Goal: Check status: Check status

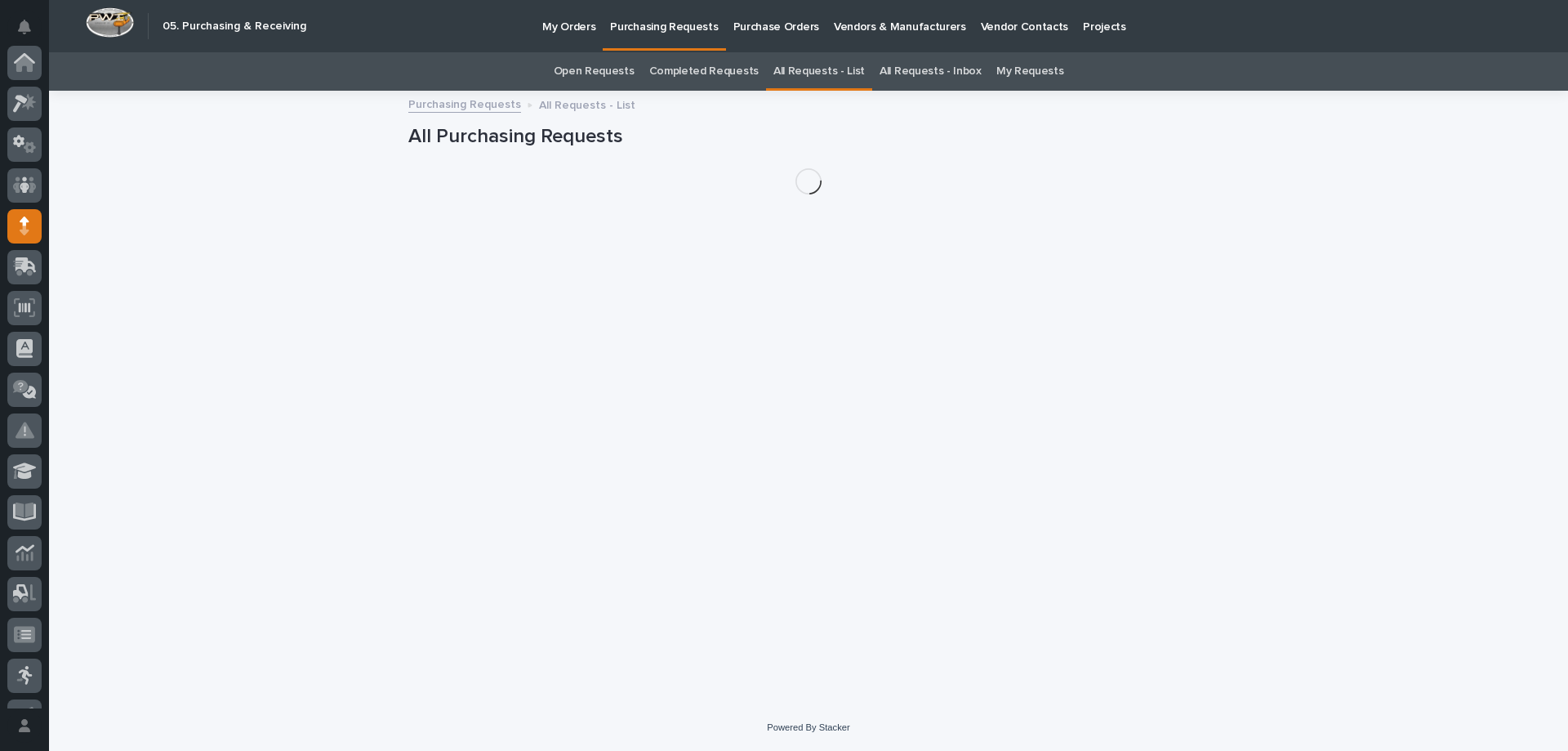
scroll to position [163, 0]
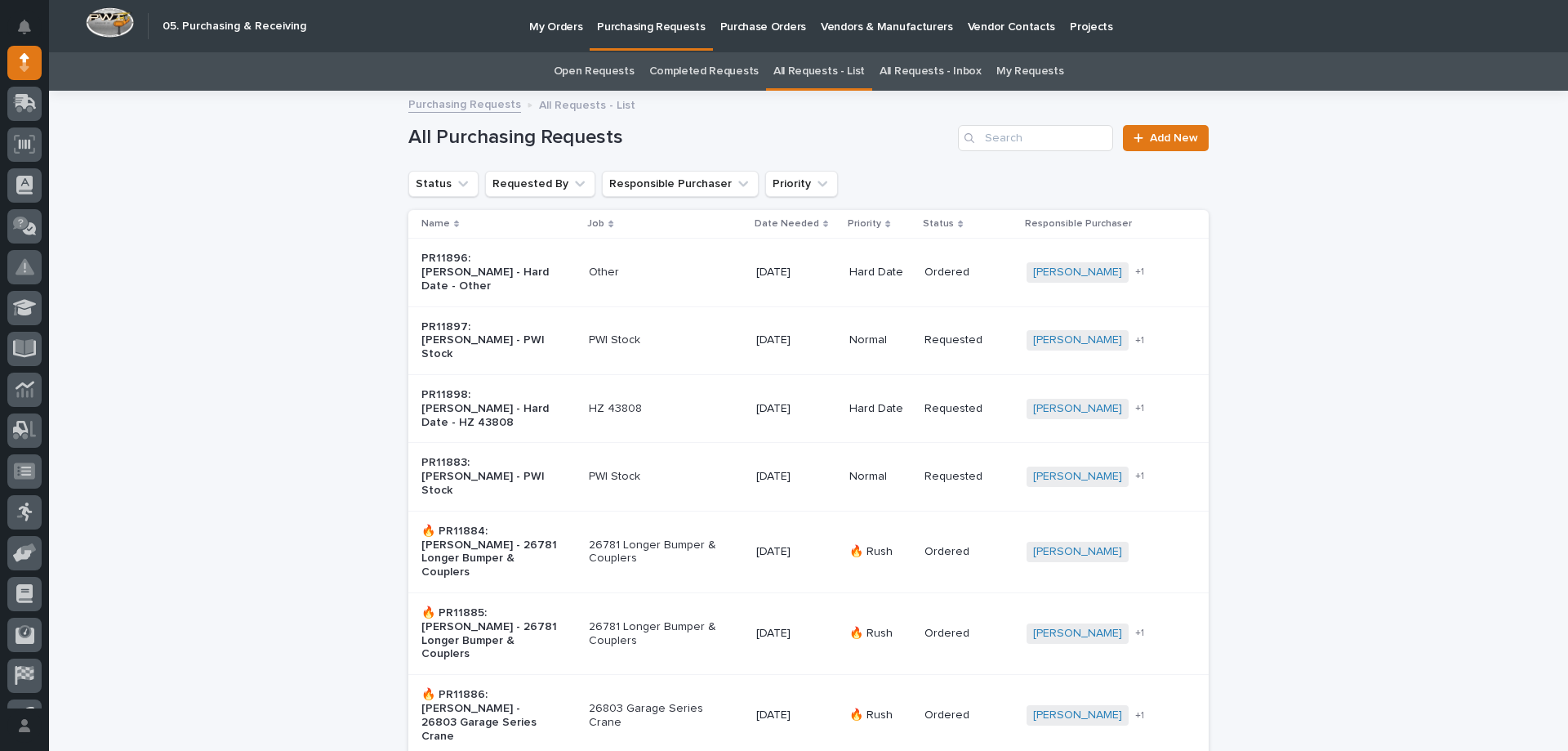
click at [979, 139] on div "Search" at bounding box center [971, 138] width 27 height 27
click at [999, 138] on input "Search" at bounding box center [1035, 138] width 155 height 27
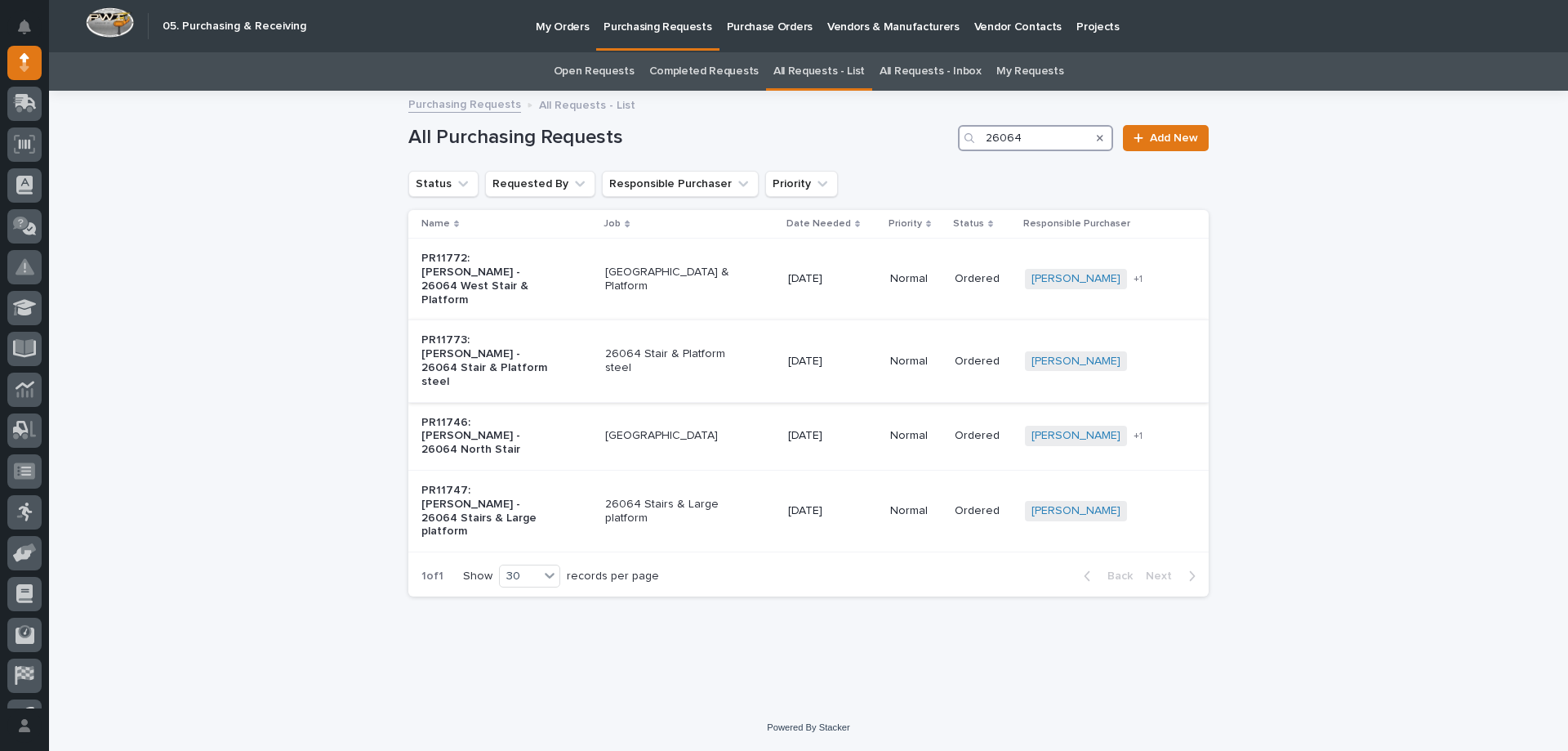
type input "26064"
click at [709, 347] on p "26064 Stair & Platform steel" at bounding box center [673, 361] width 137 height 28
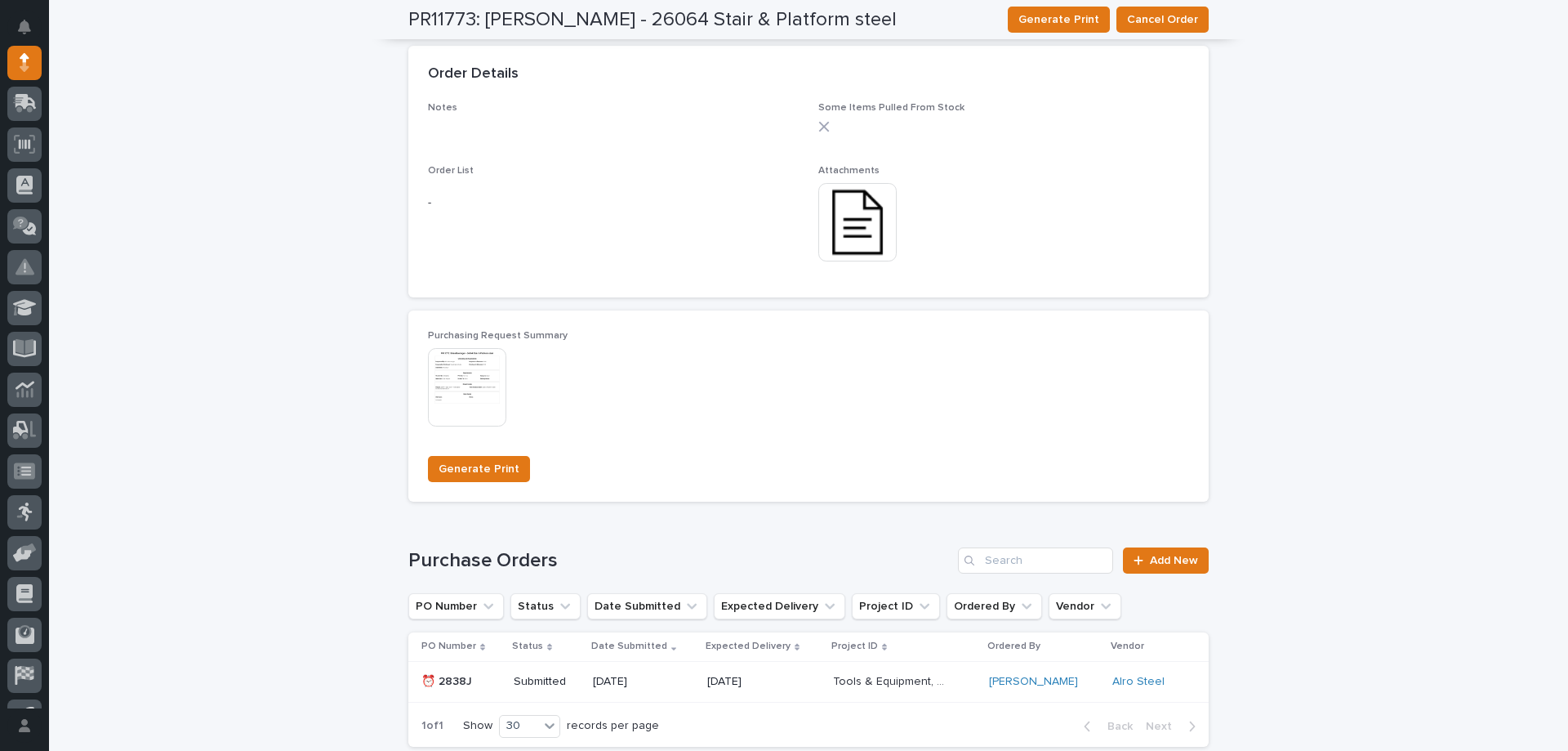
scroll to position [1126, 0]
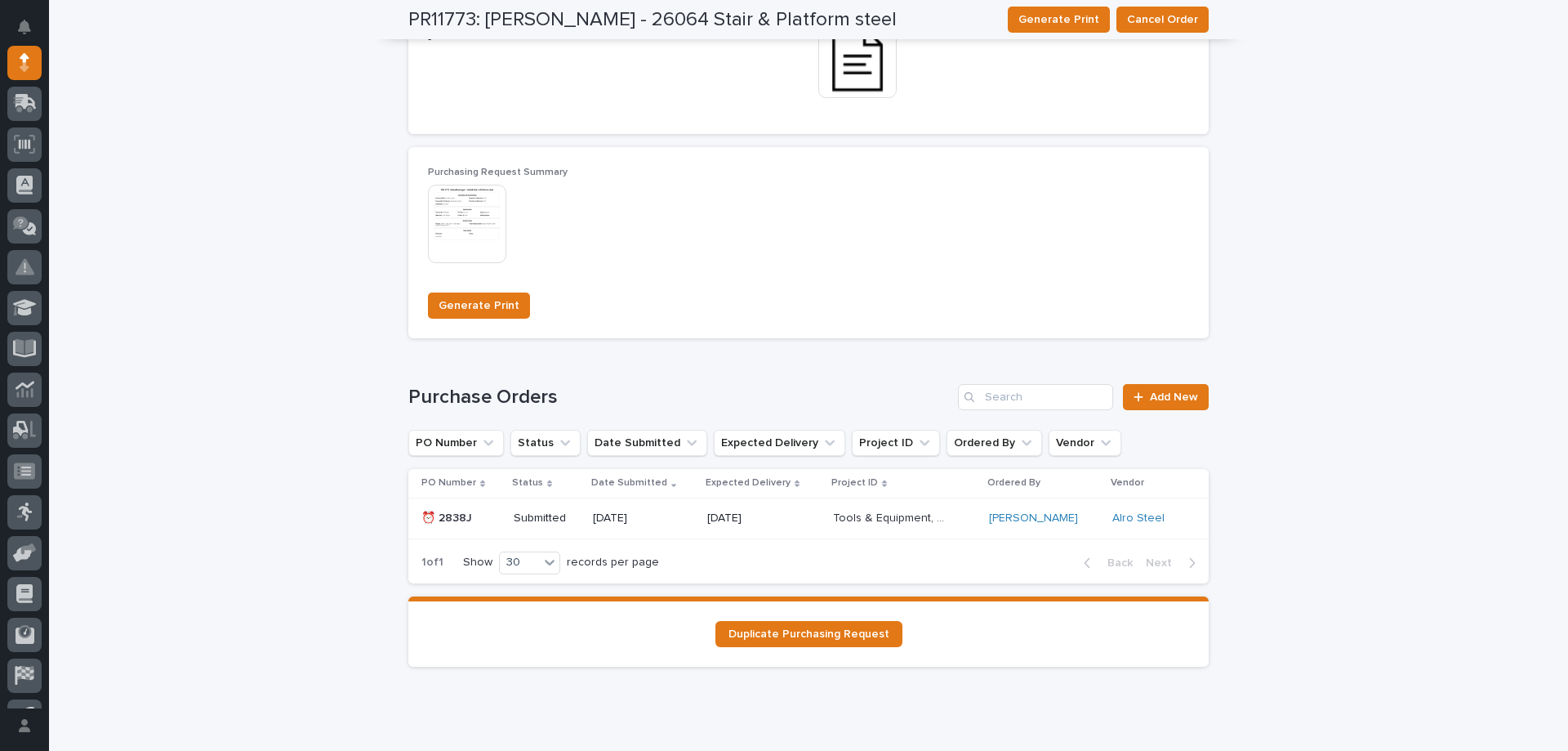
click at [709, 520] on p "[DATE]" at bounding box center [763, 518] width 113 height 14
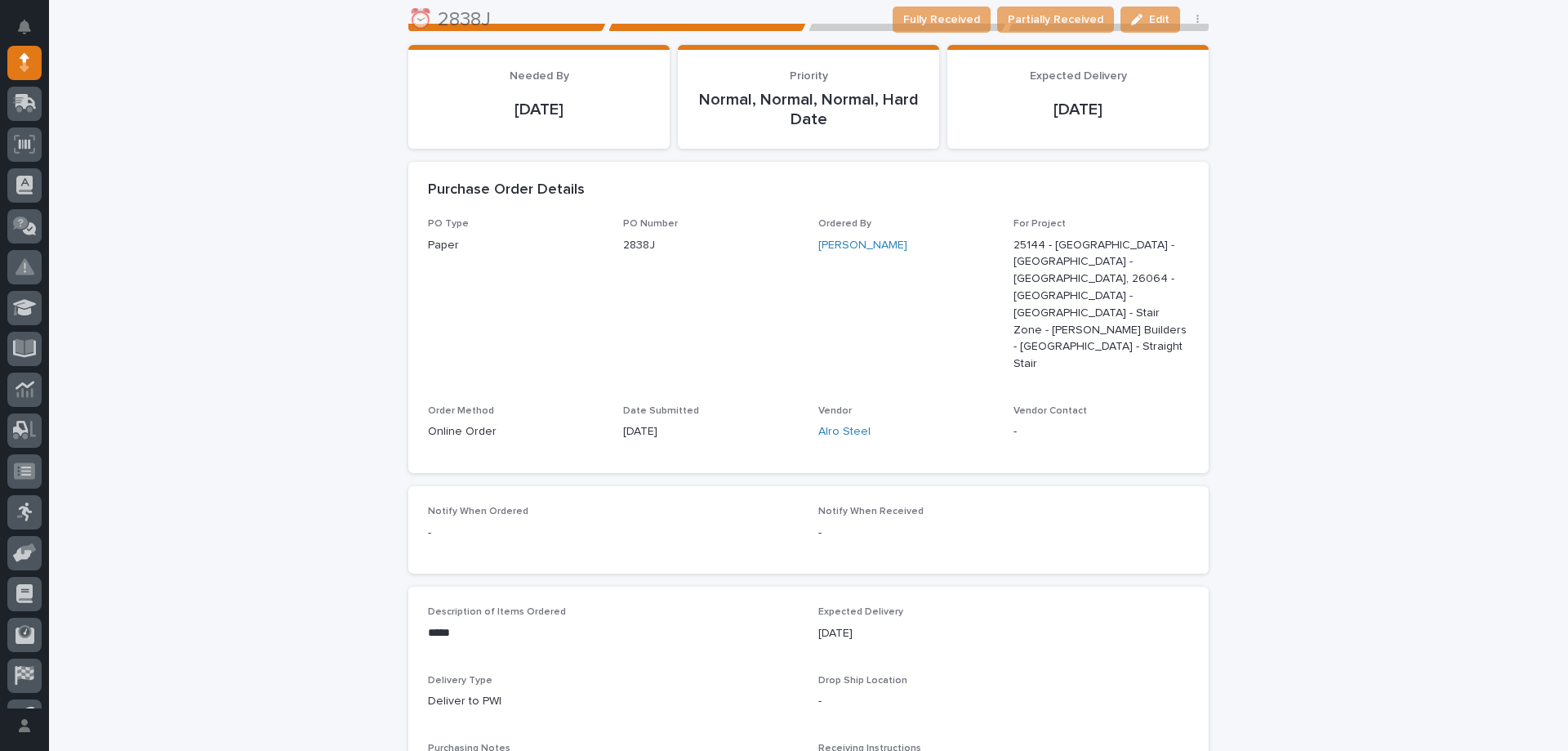
scroll to position [826, 0]
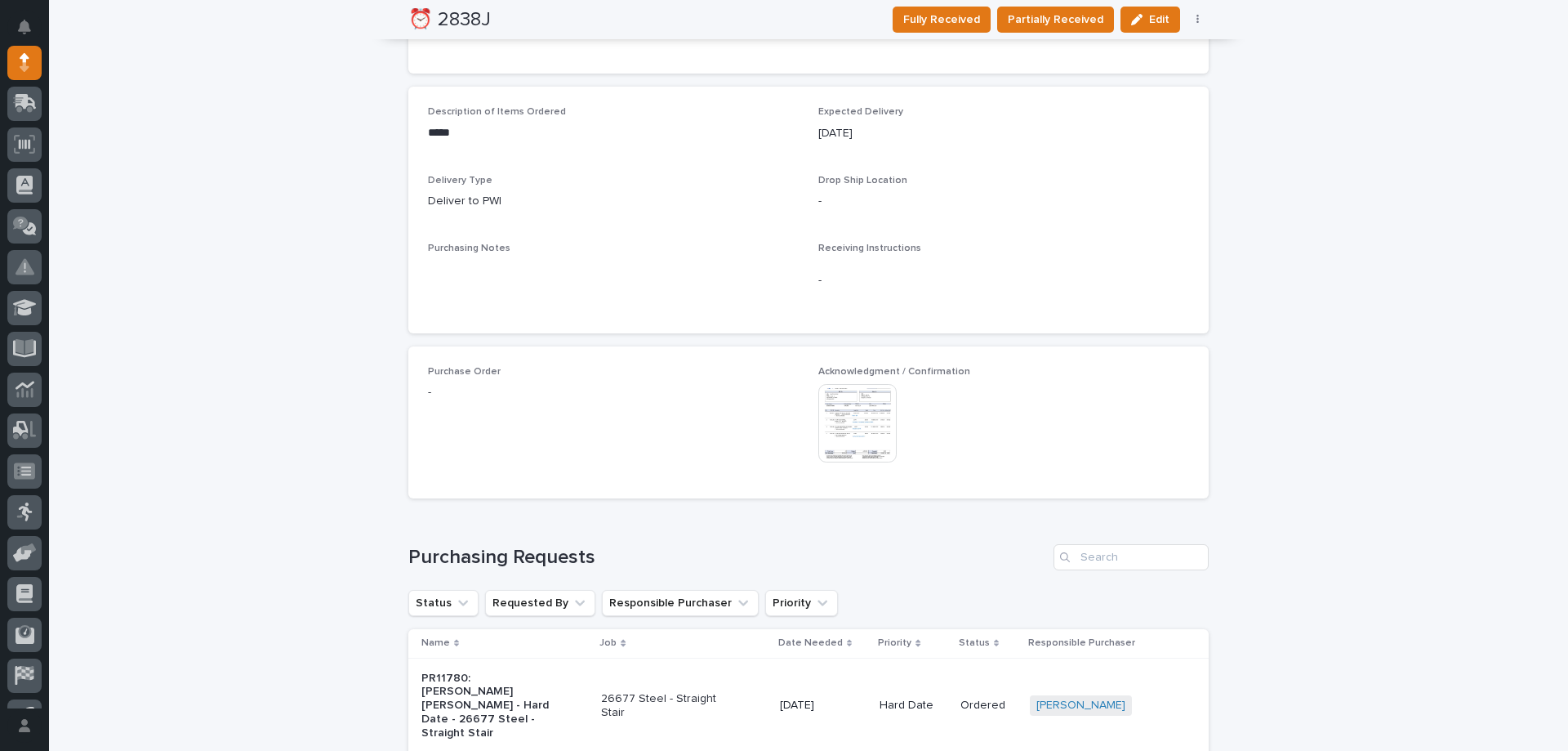
click at [849, 387] on img at bounding box center [857, 423] width 79 height 79
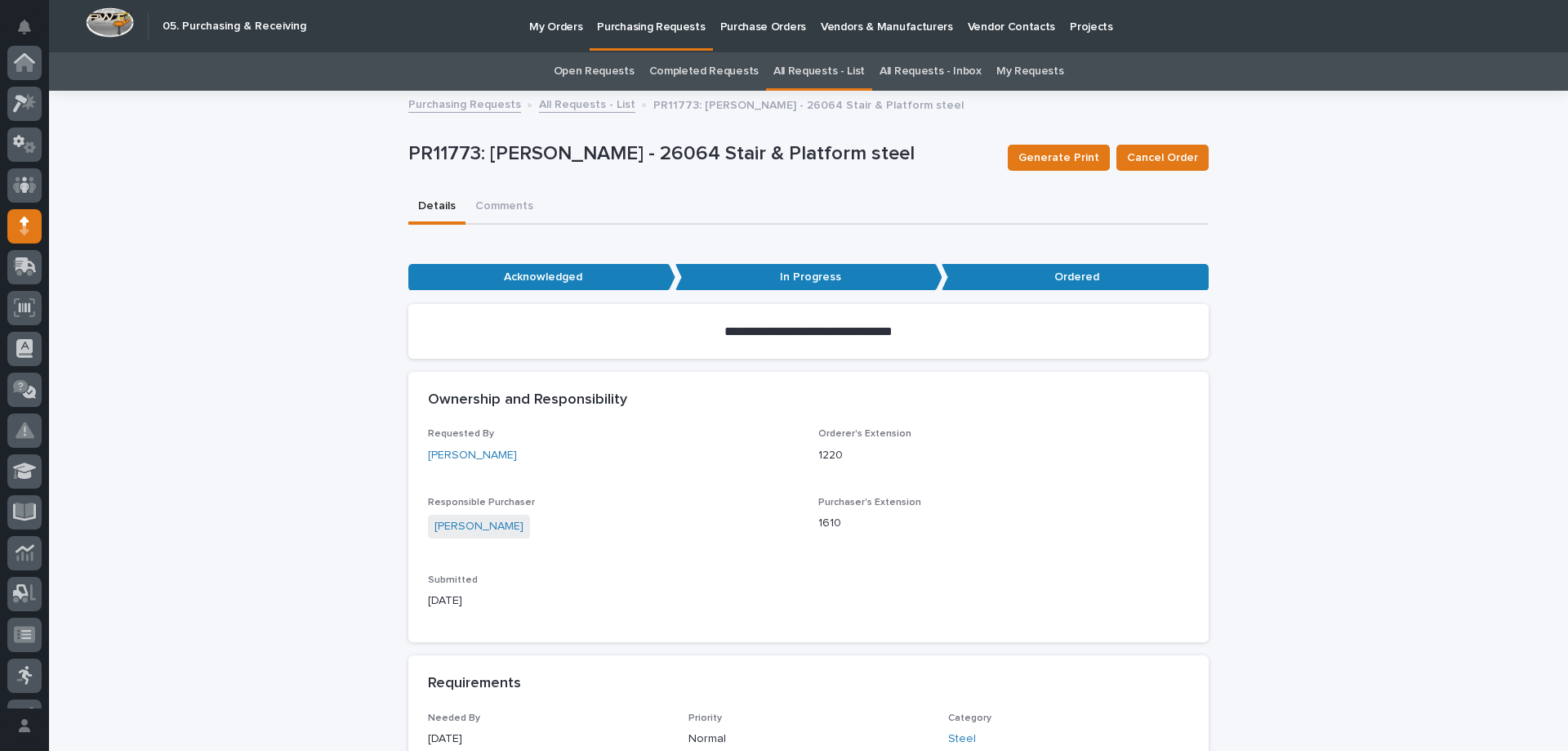
scroll to position [163, 0]
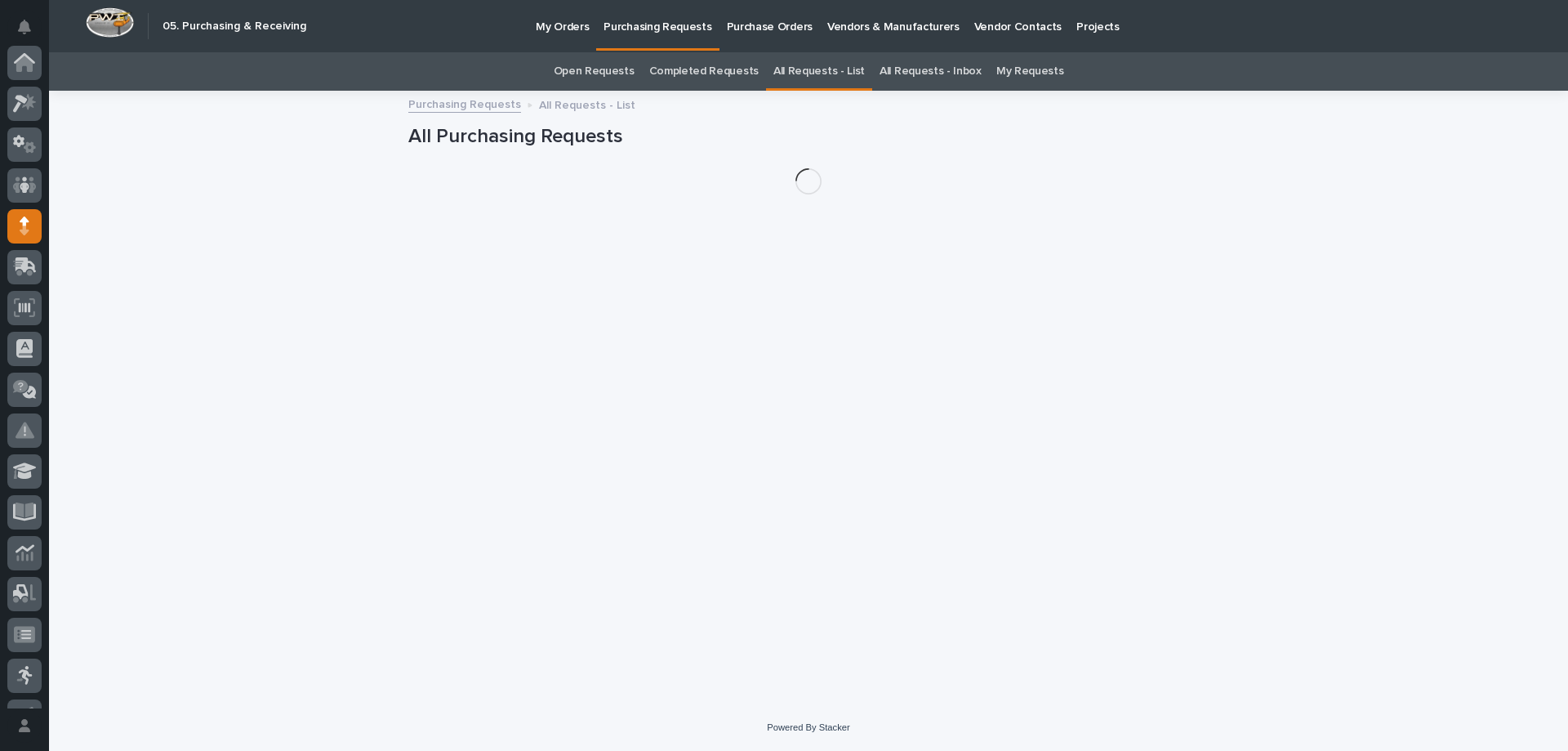
scroll to position [163, 0]
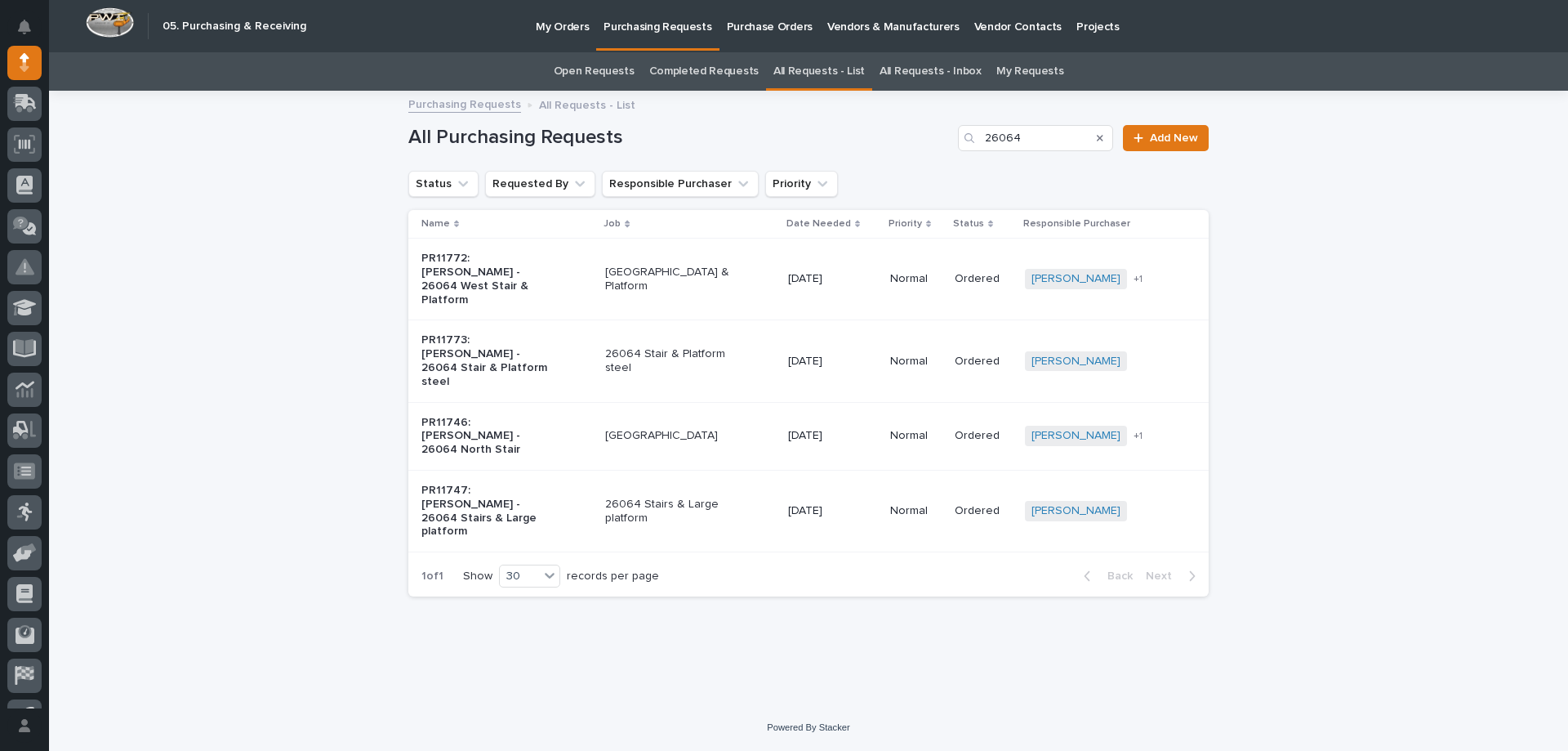
click at [734, 497] on p "26064 Stairs & Large platform" at bounding box center [673, 511] width 137 height 28
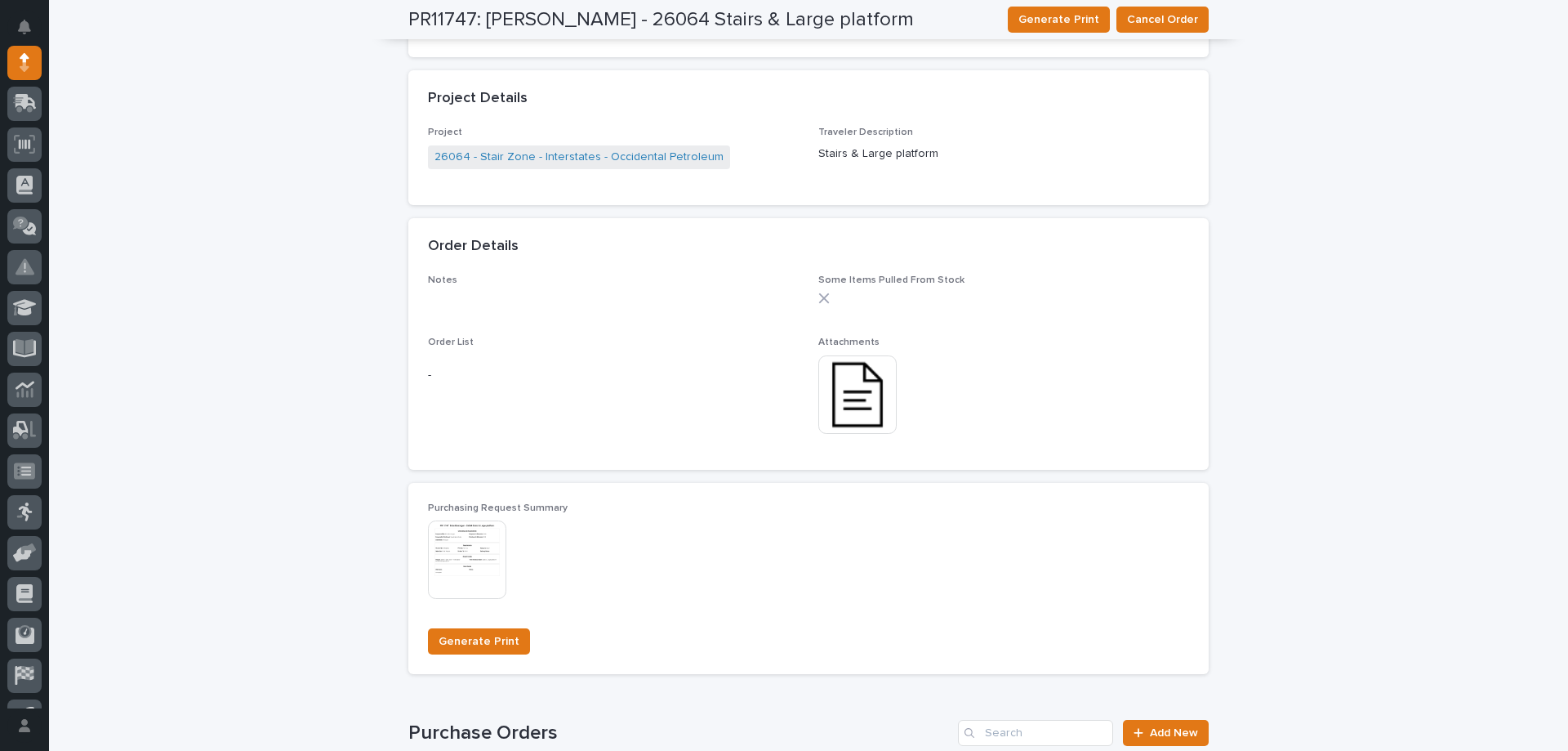
scroll to position [1049, 0]
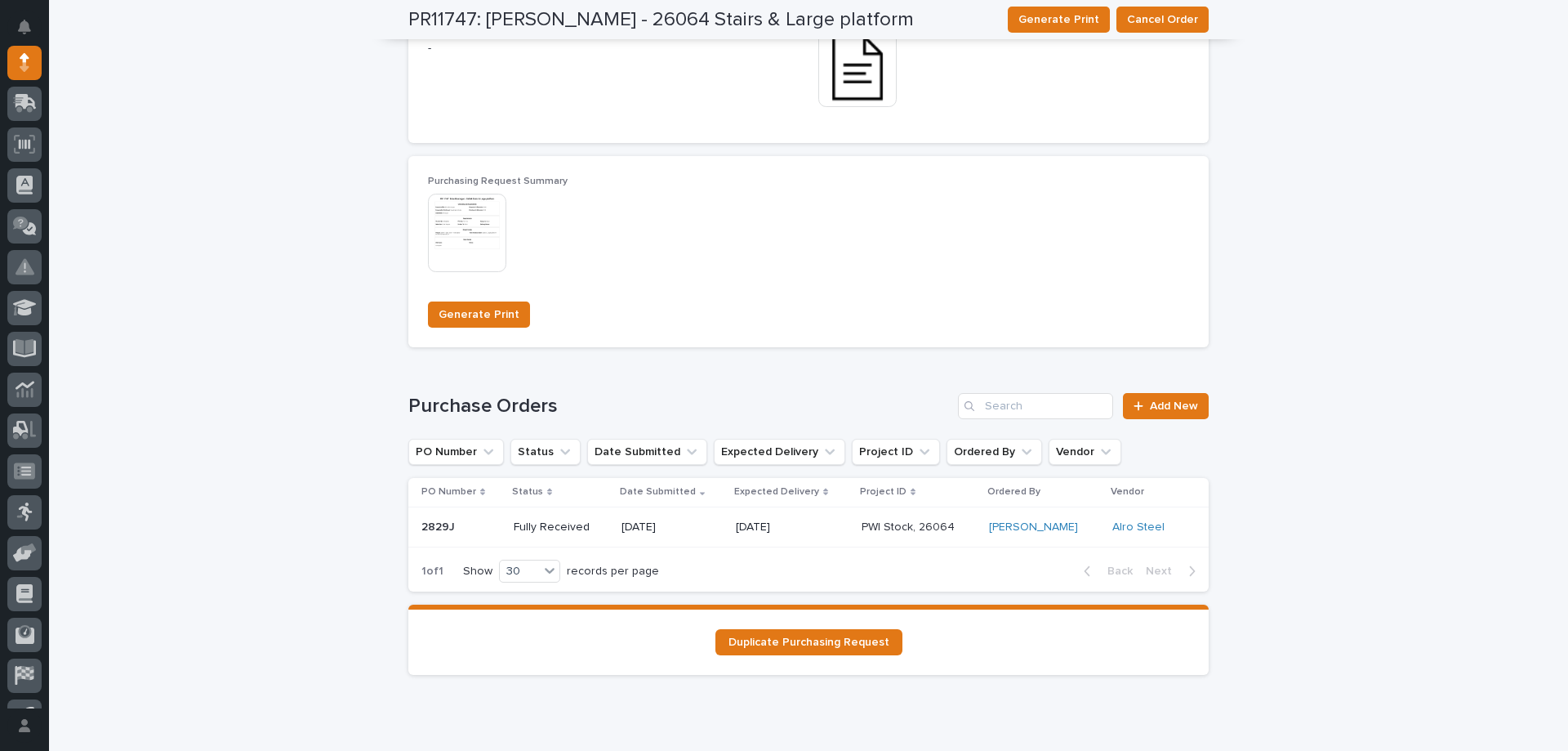
click at [786, 527] on p "[DATE]" at bounding box center [792, 527] width 113 height 14
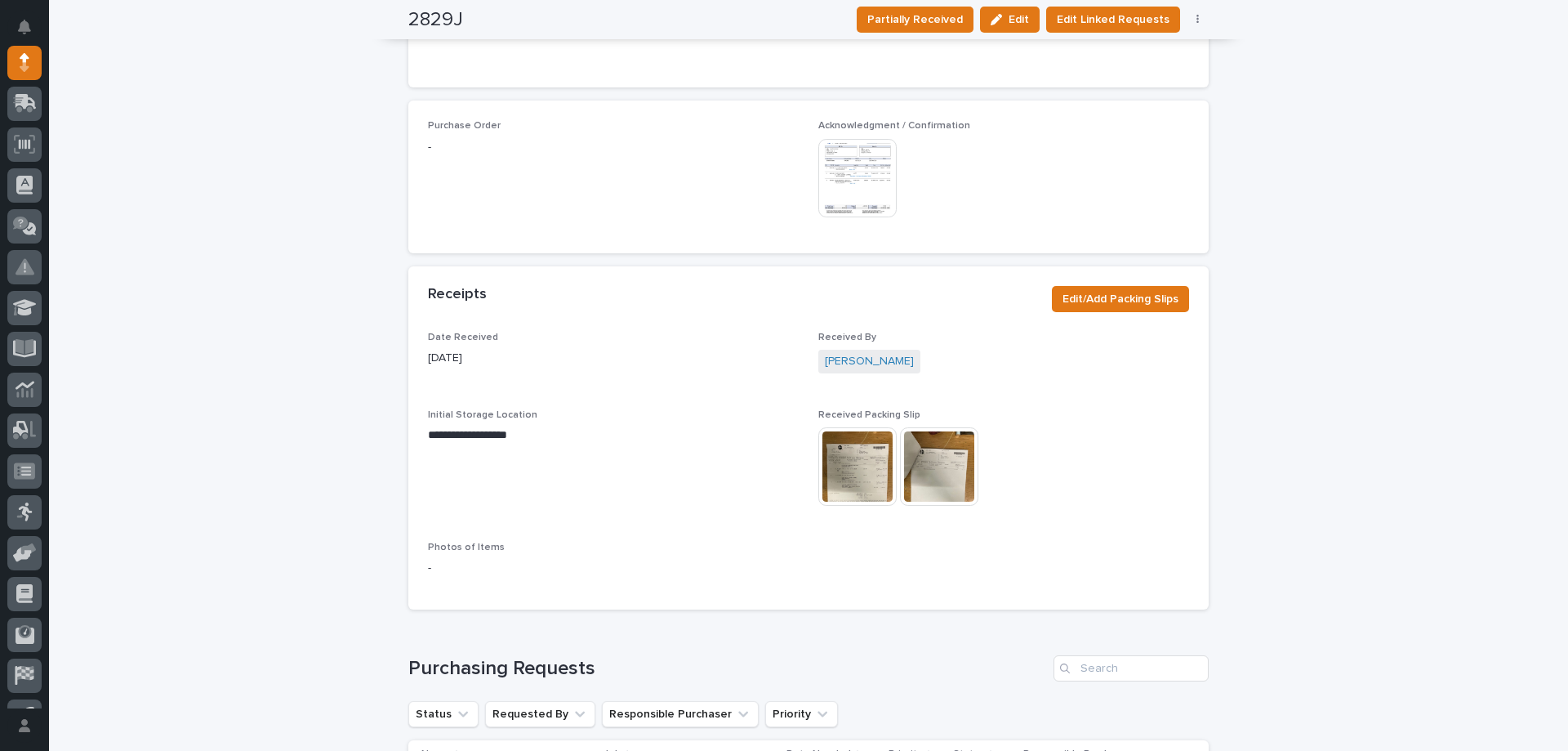
scroll to position [705, 0]
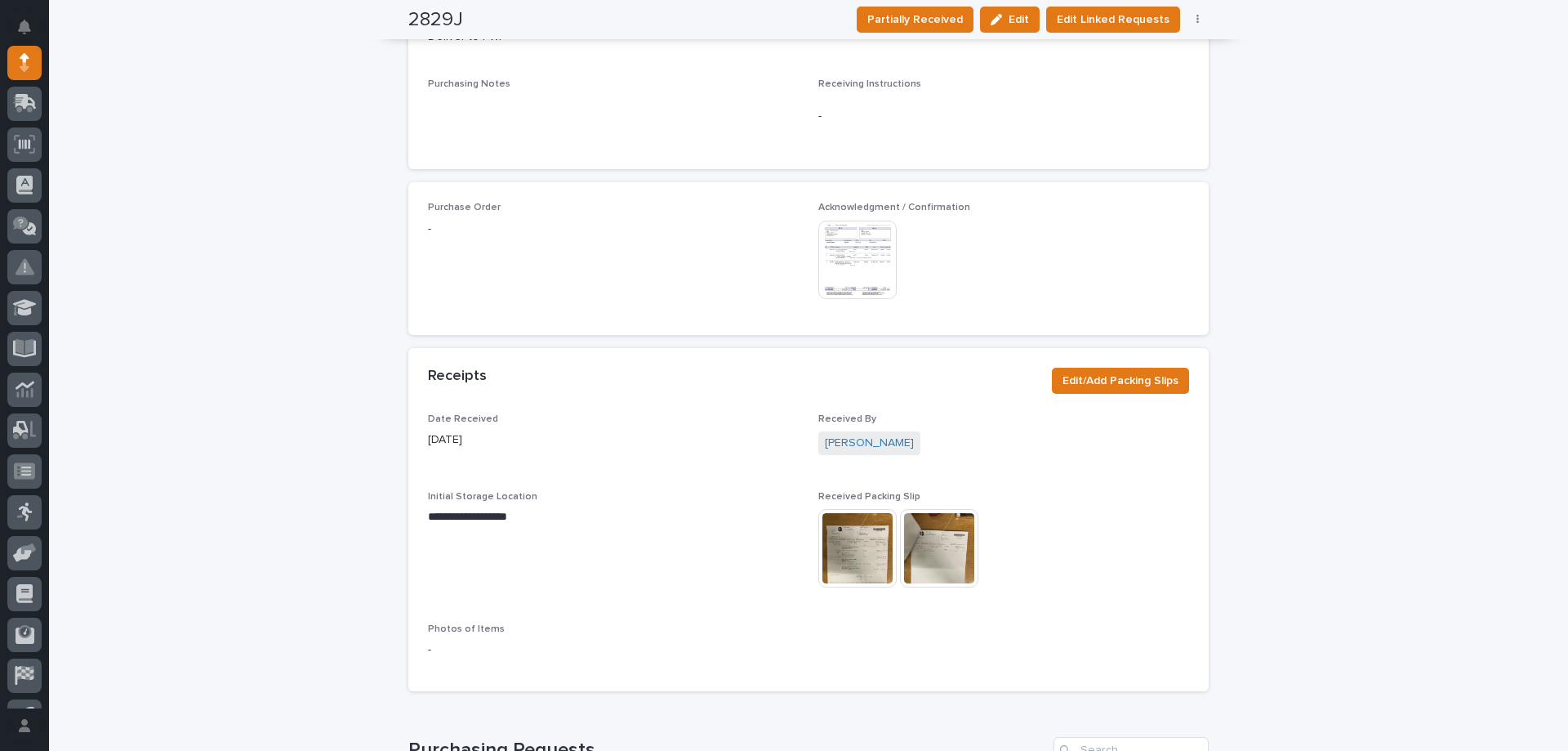
click at [859, 265] on img at bounding box center [857, 259] width 79 height 79
